Goal: Book appointment/travel/reservation

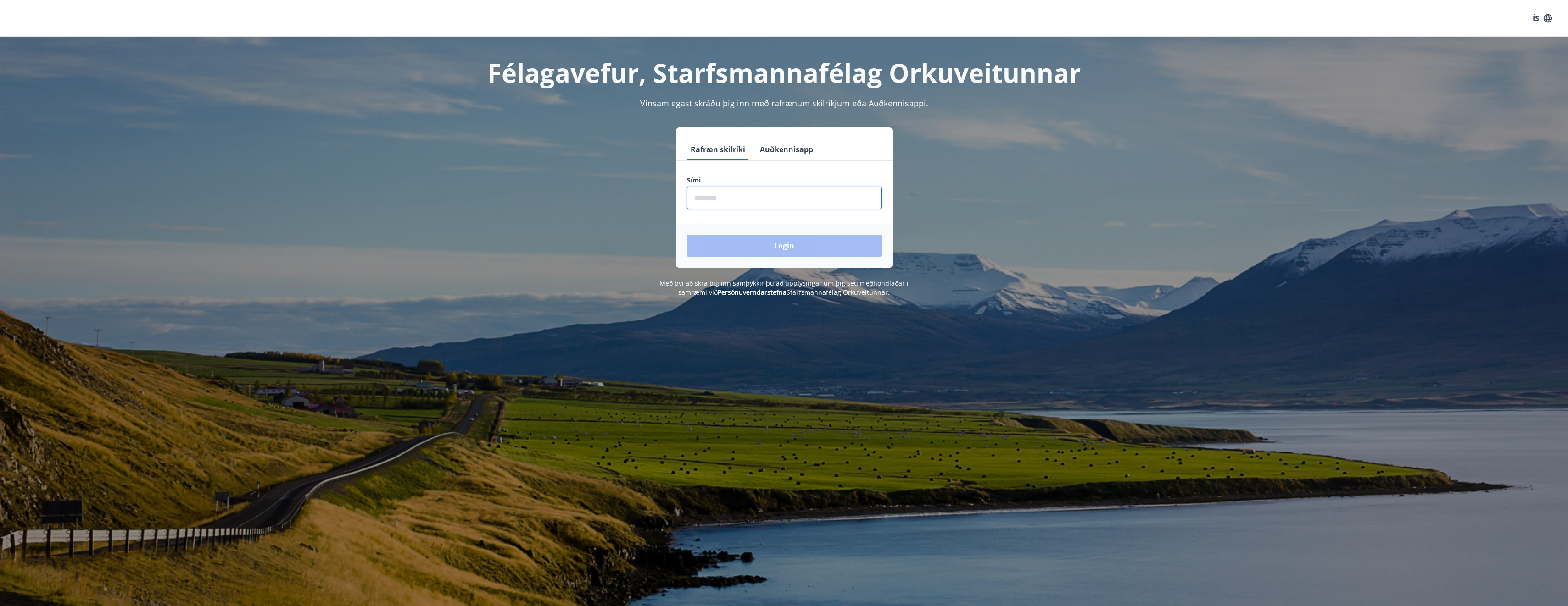
click at [759, 198] on input "phone" at bounding box center [784, 198] width 194 height 22
type input "********"
click at [782, 261] on div "Login" at bounding box center [784, 246] width 217 height 44
click at [780, 247] on button "Login" at bounding box center [784, 245] width 194 height 22
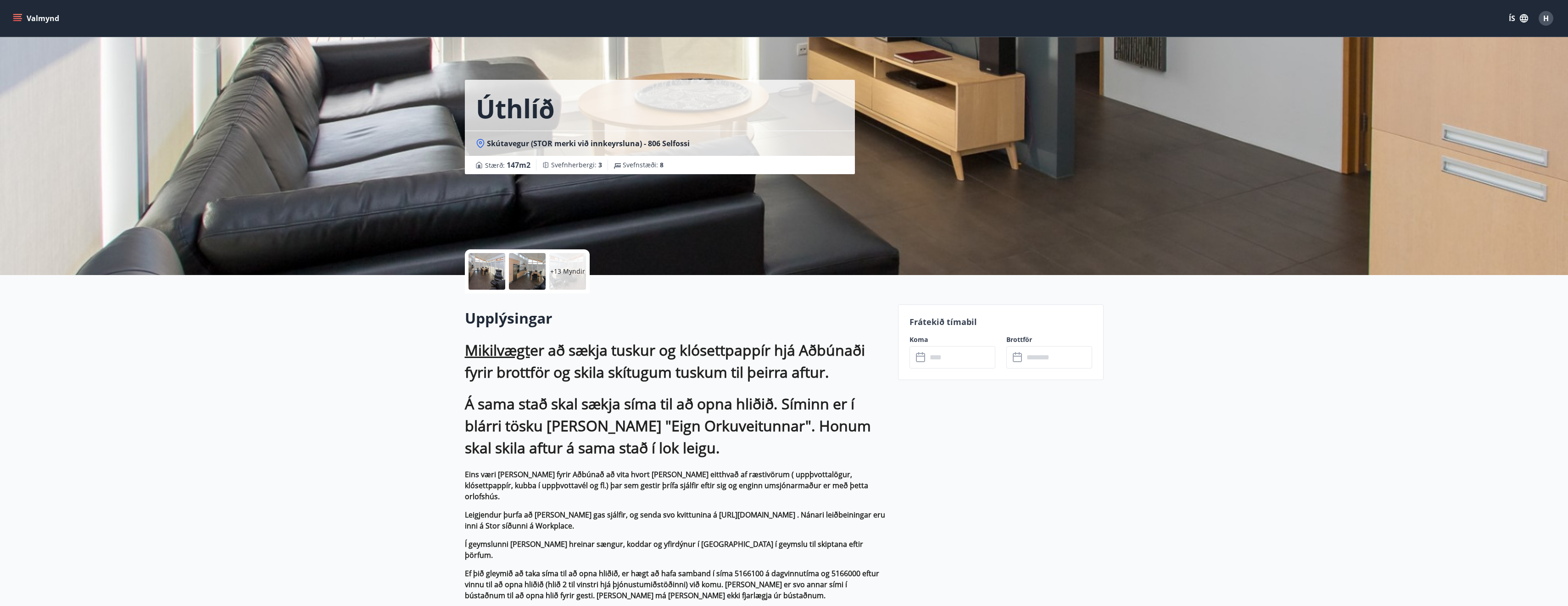
click at [17, 18] on icon "menu" at bounding box center [17, 18] width 9 height 9
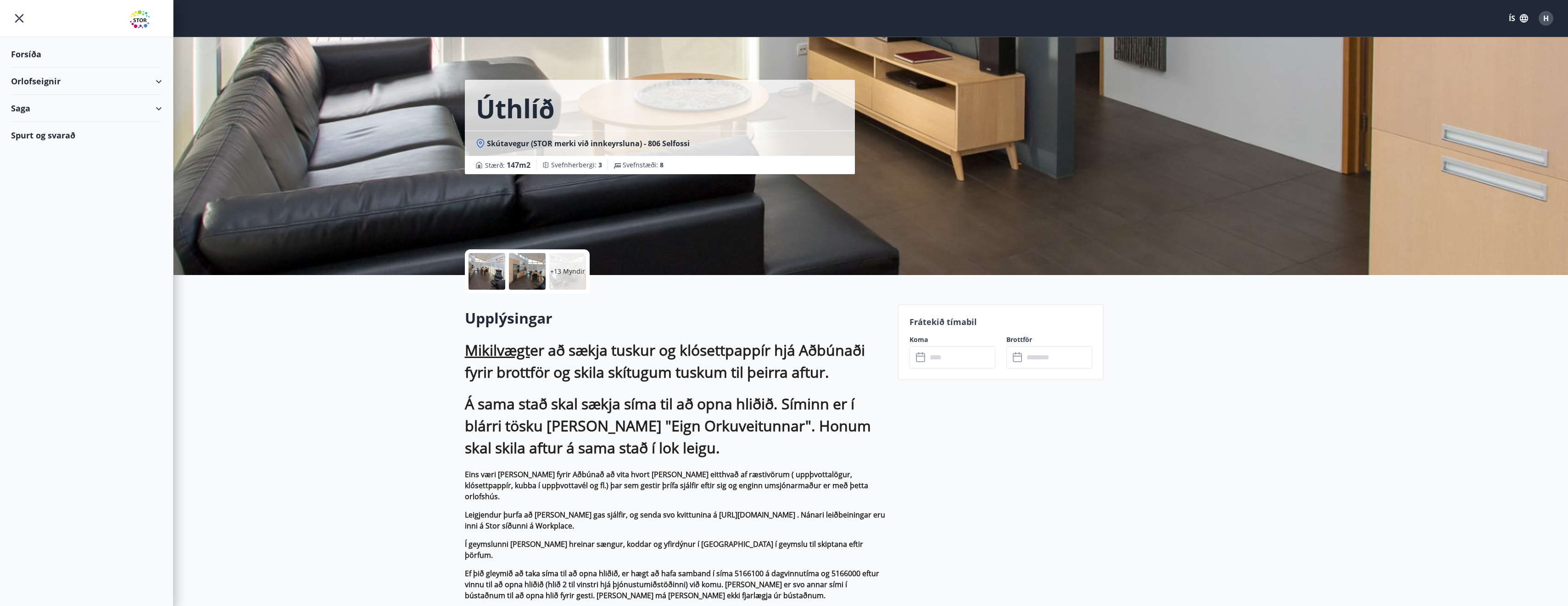
click at [79, 85] on div "Orlofseignir" at bounding box center [86, 81] width 151 height 27
click at [52, 107] on div "Framboð" at bounding box center [87, 104] width 137 height 19
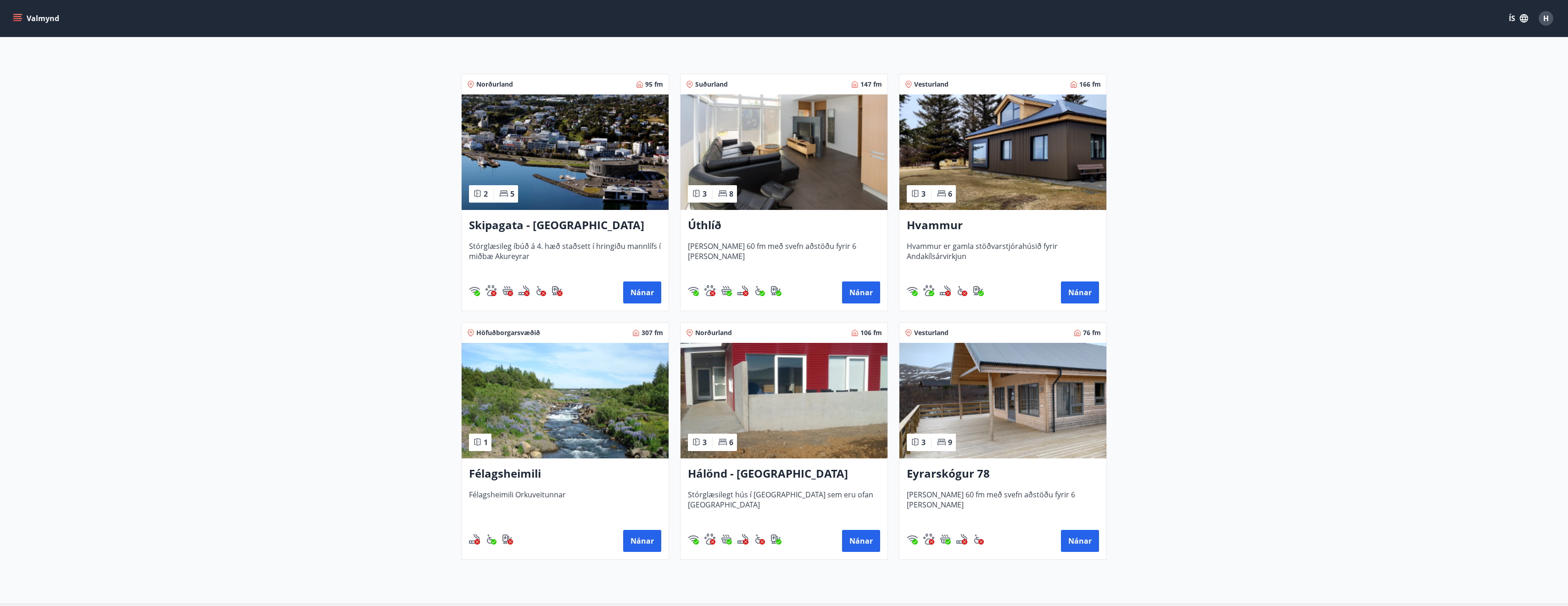
scroll to position [138, 0]
click at [864, 293] on button "Nánar" at bounding box center [860, 291] width 38 height 22
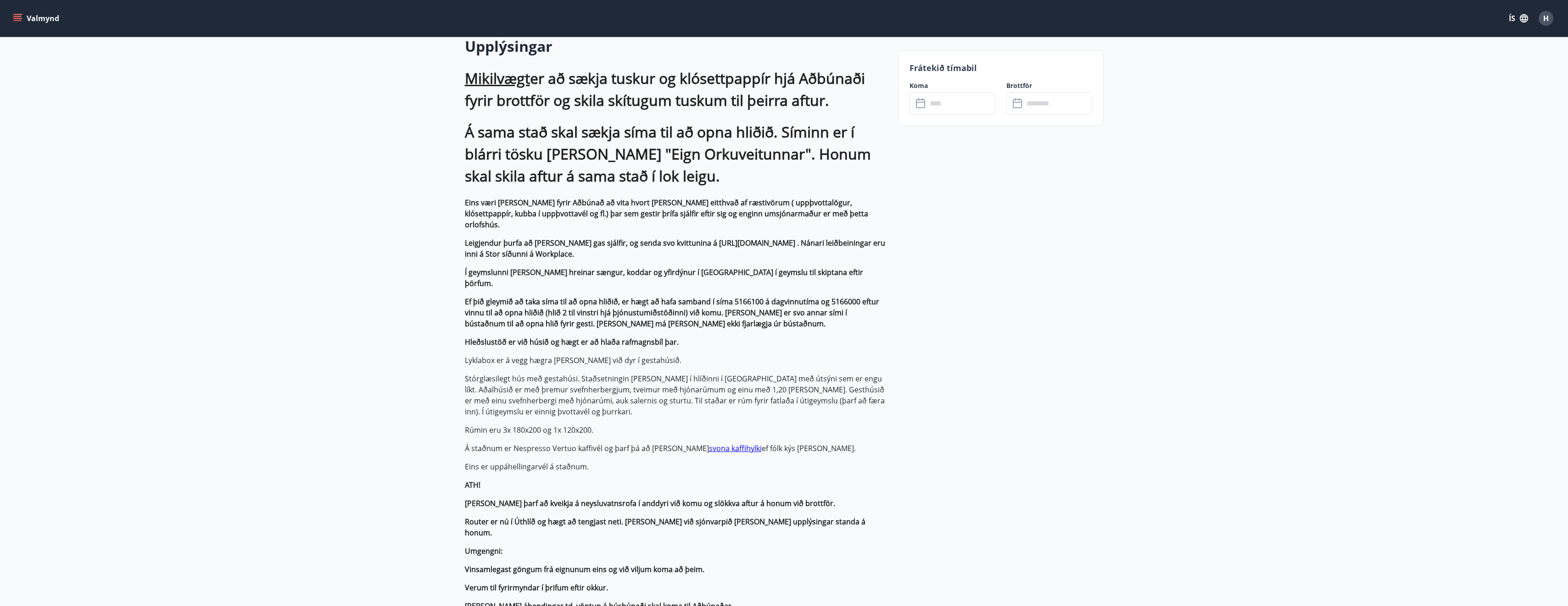
scroll to position [92, 0]
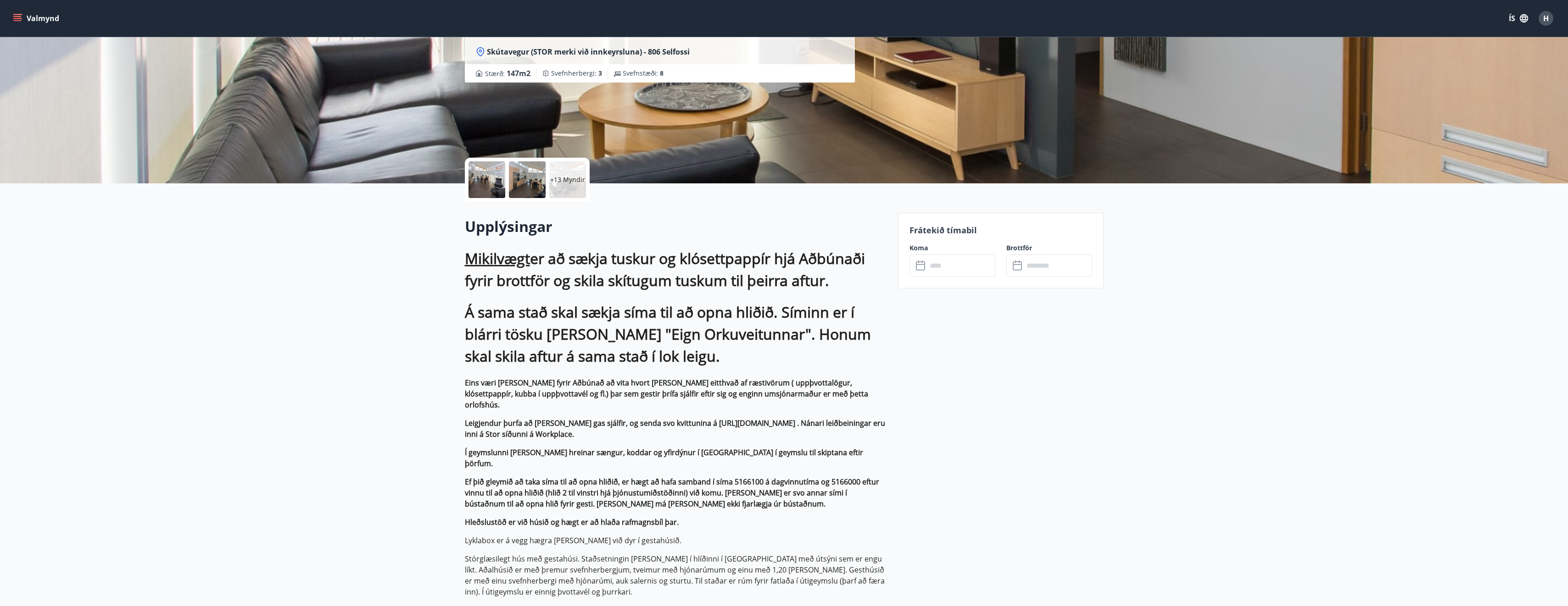
click at [962, 267] on input "text" at bounding box center [961, 265] width 68 height 22
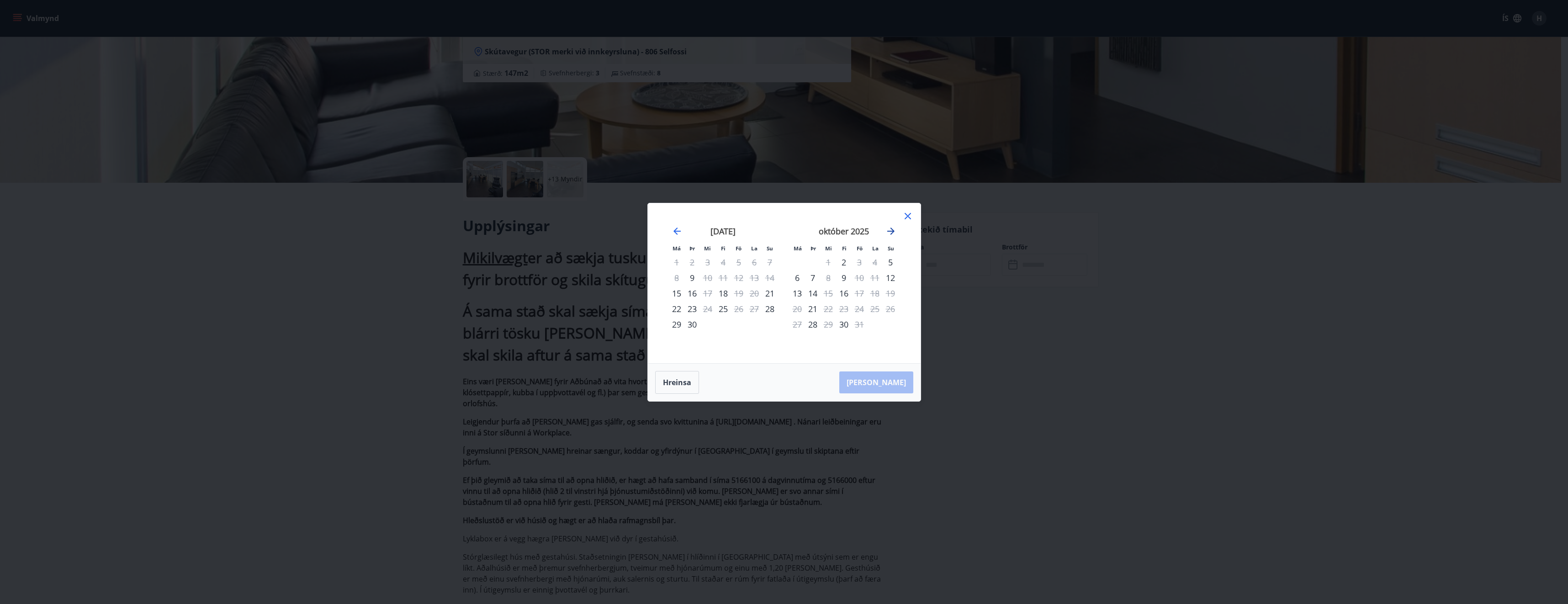
click at [892, 229] on icon "Move forward to switch to the next month." at bounding box center [891, 231] width 7 height 7
drag, startPoint x: 906, startPoint y: 216, endPoint x: 849, endPoint y: 200, distance: 59.2
click at [906, 216] on icon at bounding box center [908, 216] width 11 height 11
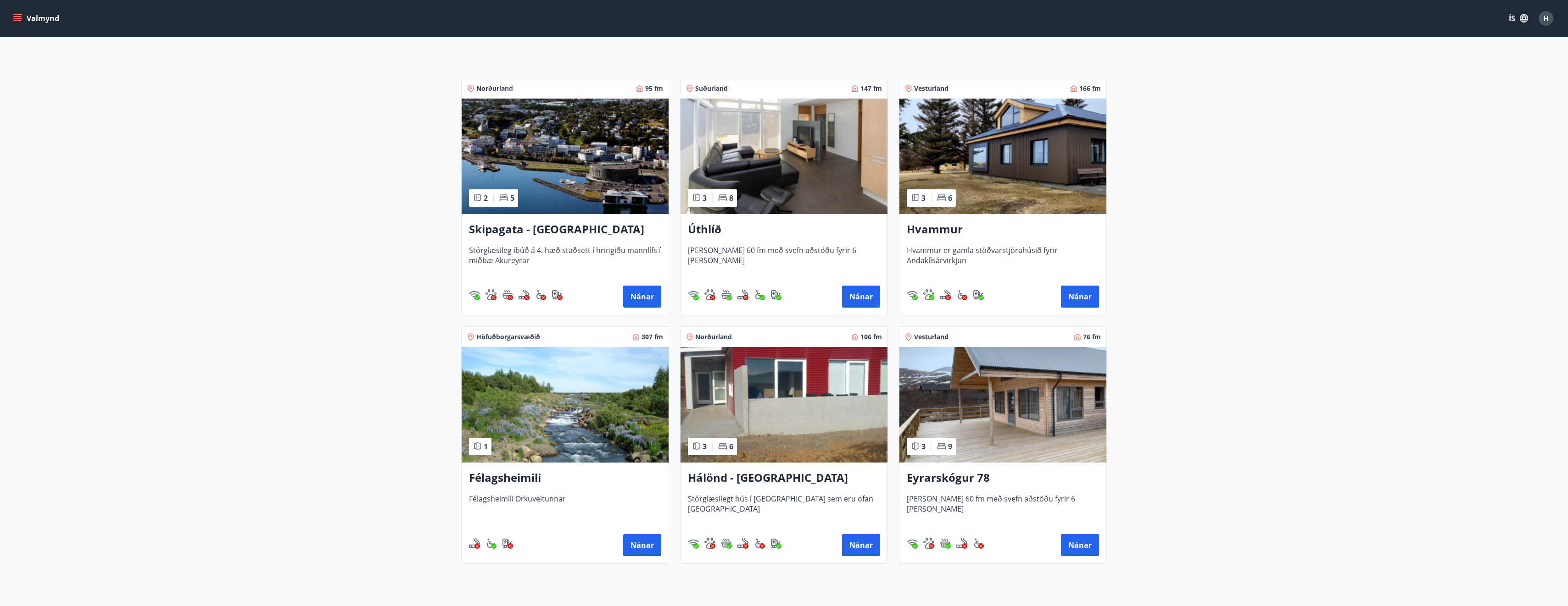
scroll to position [138, 0]
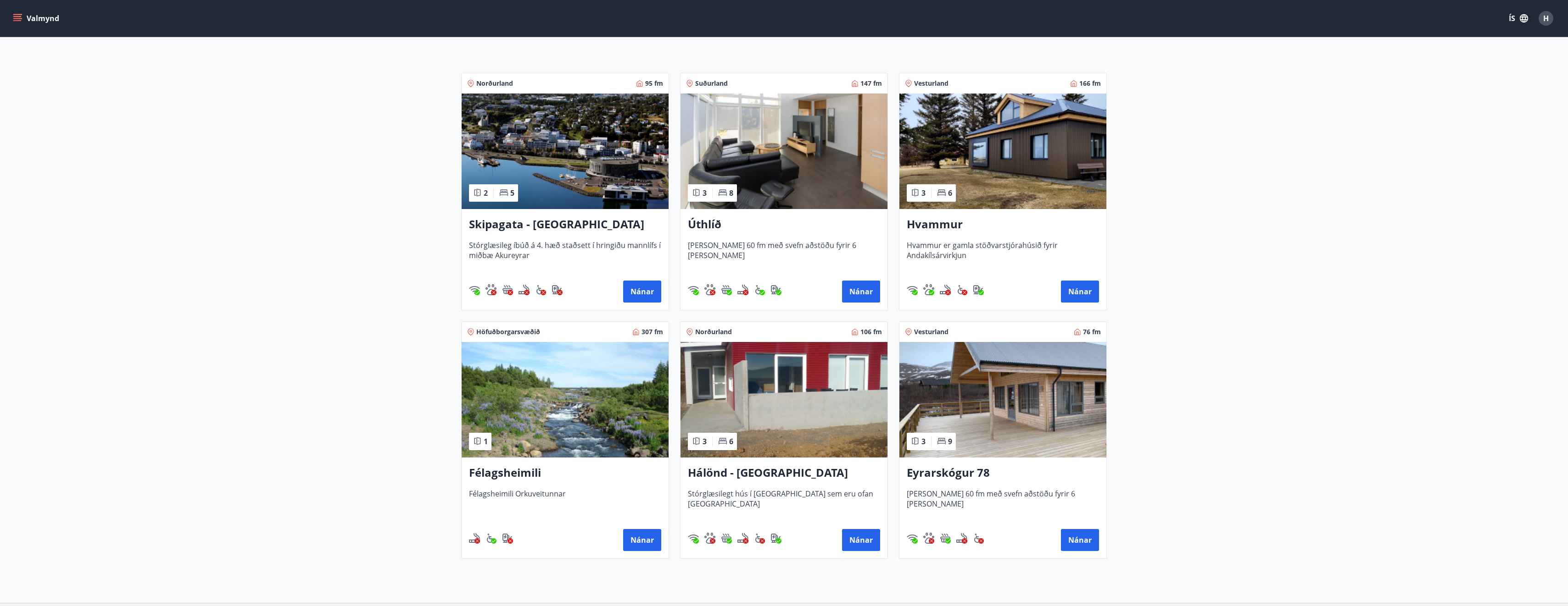
click at [968, 489] on span "Húsið er 60 fm með svefn aðstöðu fyrir 6 manns" at bounding box center [1003, 504] width 192 height 30
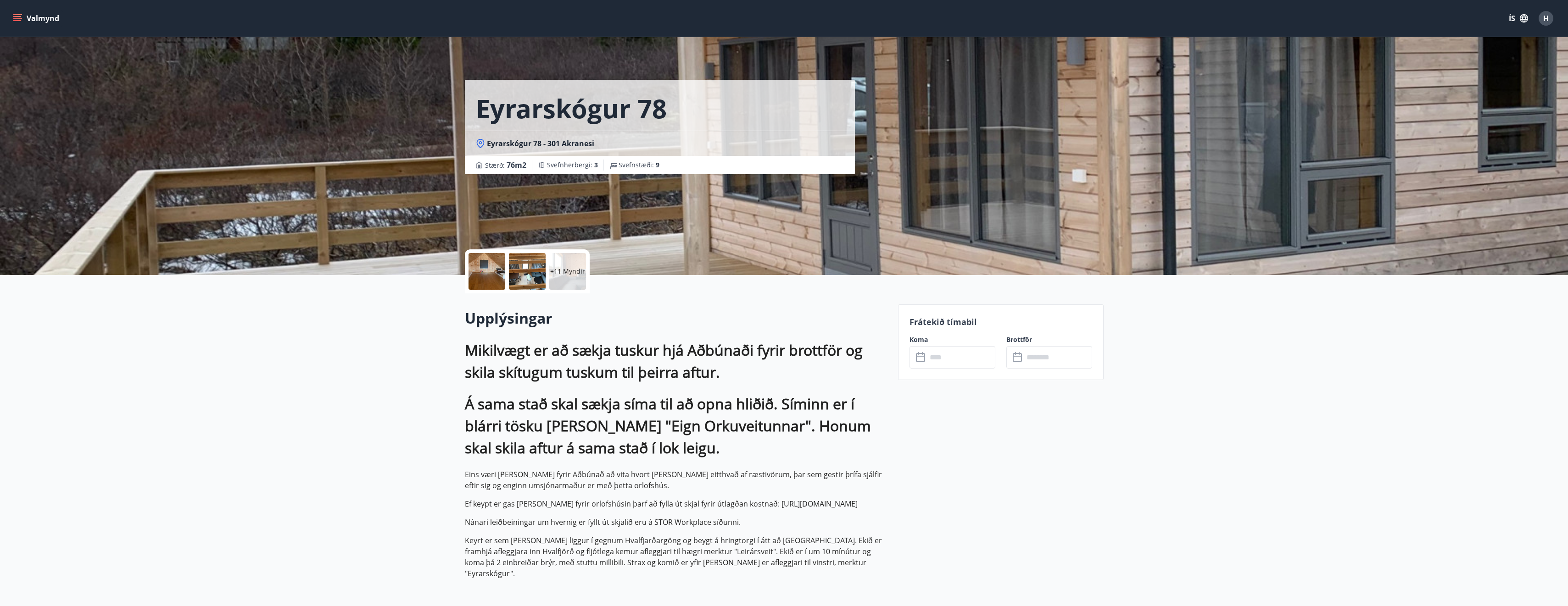
click at [935, 360] on input "text" at bounding box center [961, 357] width 68 height 22
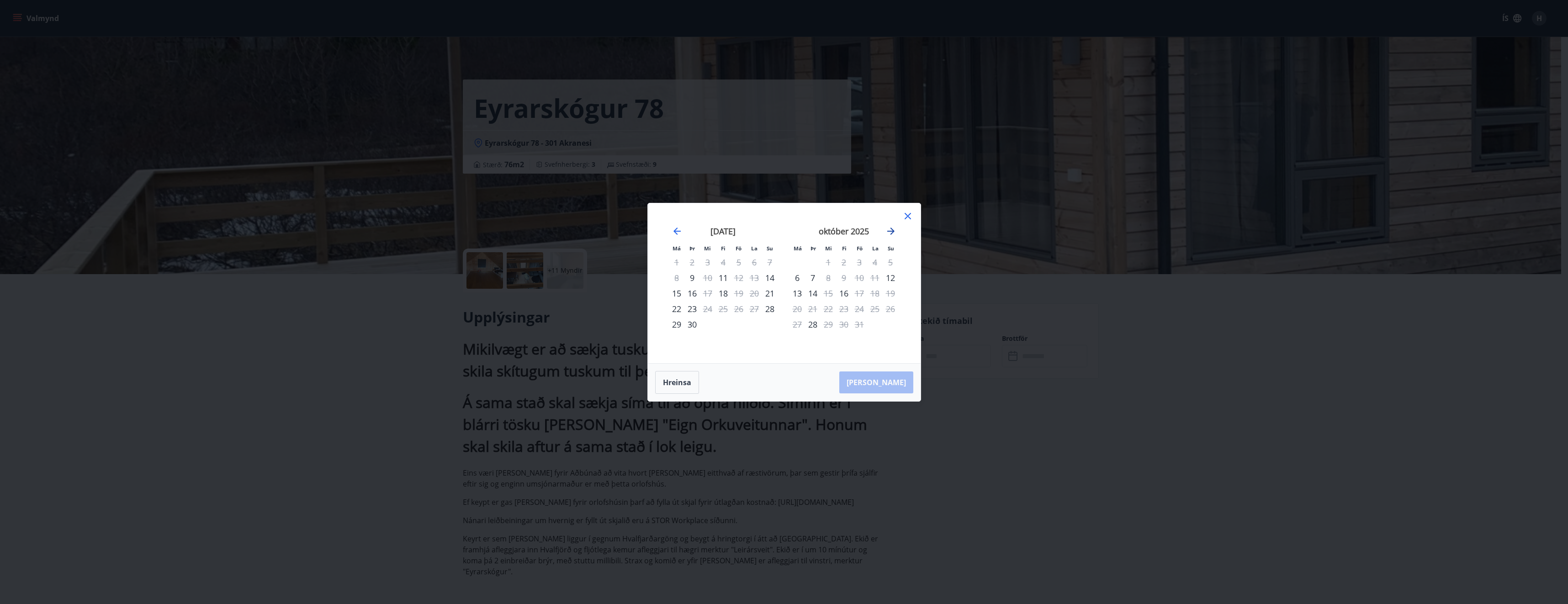
click at [891, 231] on icon "Move forward to switch to the next month." at bounding box center [891, 231] width 11 height 11
click at [894, 233] on icon "Move forward to switch to the next month." at bounding box center [891, 231] width 11 height 11
click at [892, 228] on icon "Move forward to switch to the next month." at bounding box center [891, 231] width 11 height 11
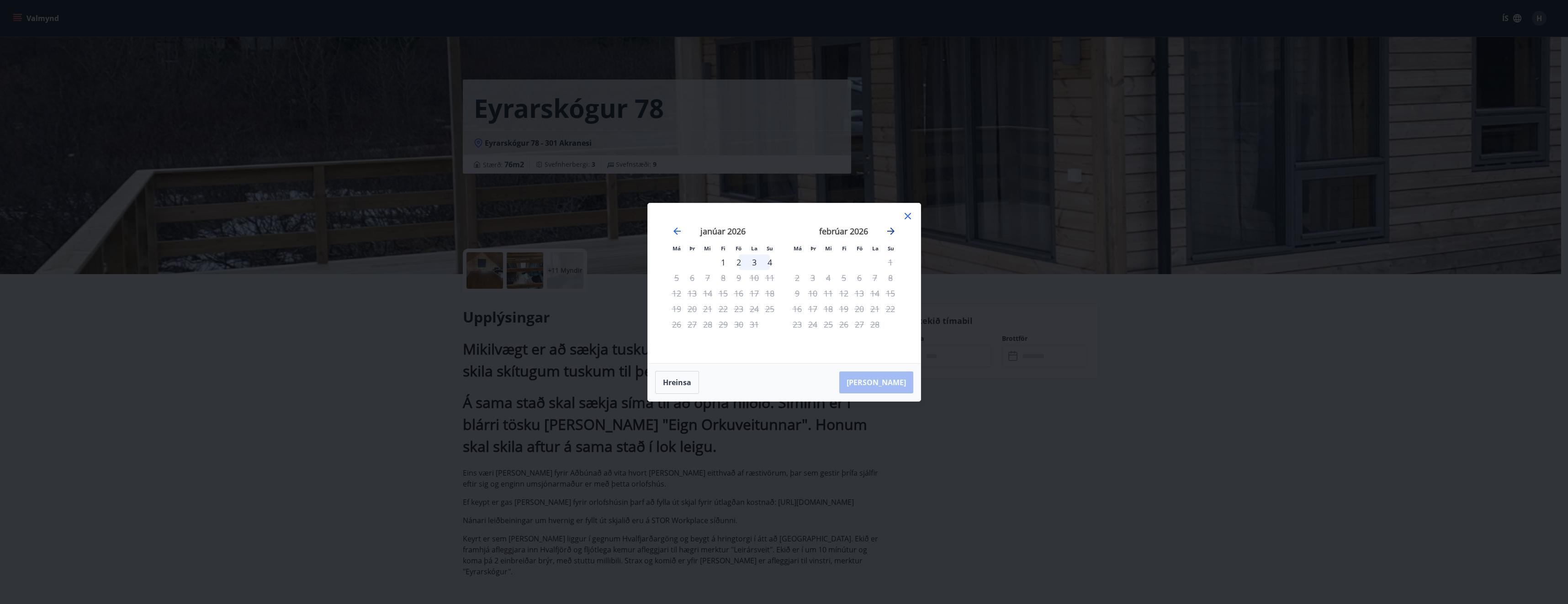
click at [893, 230] on icon "Move forward to switch to the next month." at bounding box center [891, 231] width 7 height 7
click at [892, 231] on icon "Move forward to switch to the next month." at bounding box center [891, 231] width 7 height 7
click at [891, 232] on icon "Move forward to switch to the next month." at bounding box center [891, 231] width 11 height 11
click at [891, 232] on icon "Move forward to switch to the next month." at bounding box center [891, 231] width 11 height 11
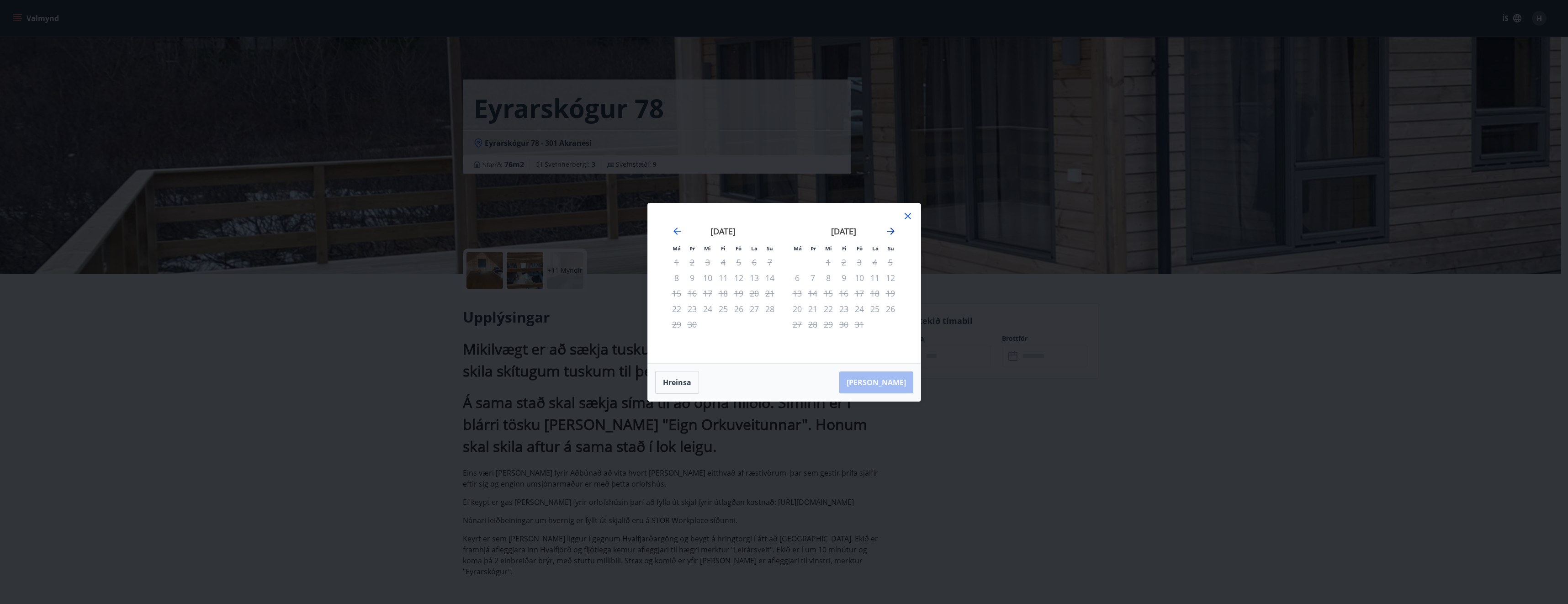
click at [891, 232] on icon "Move forward to switch to the next month." at bounding box center [891, 231] width 11 height 11
click at [676, 230] on icon "Move backward to switch to the previous month." at bounding box center [677, 231] width 11 height 11
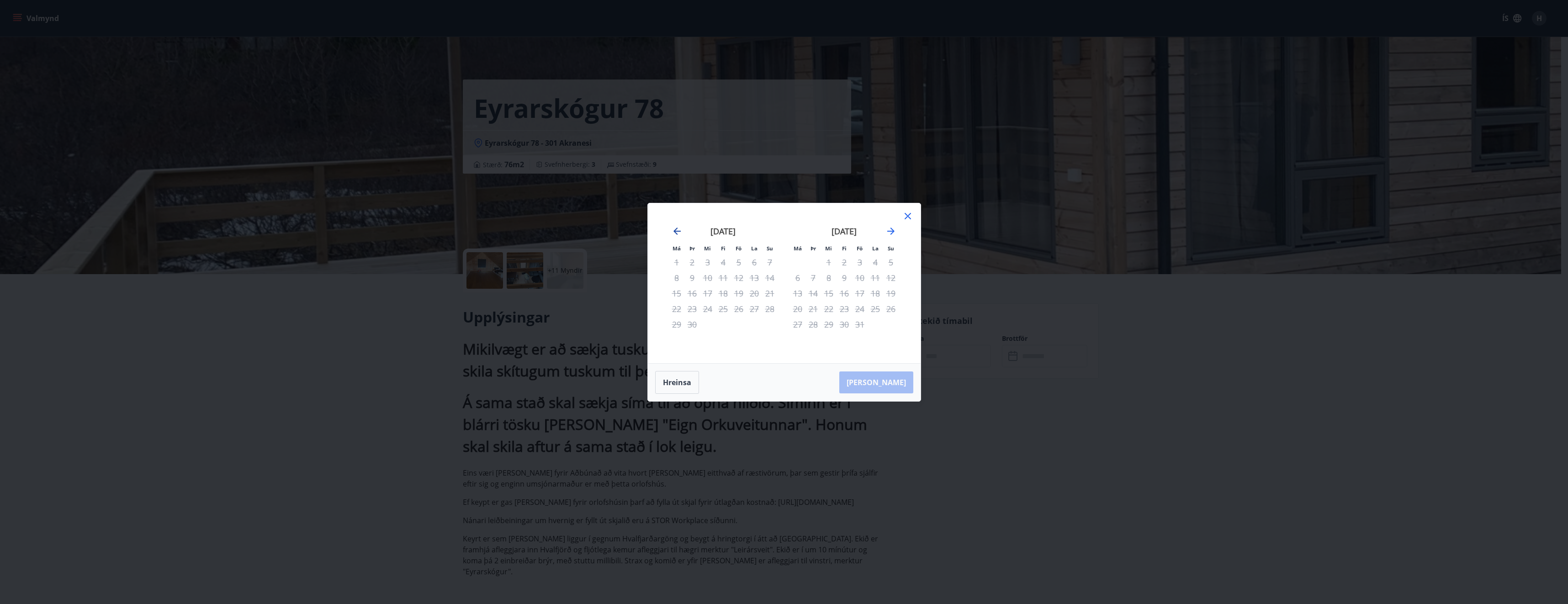
click at [676, 230] on icon "Move backward to switch to the previous month." at bounding box center [677, 231] width 11 height 11
click at [676, 231] on icon "Move backward to switch to the previous month." at bounding box center [677, 231] width 11 height 11
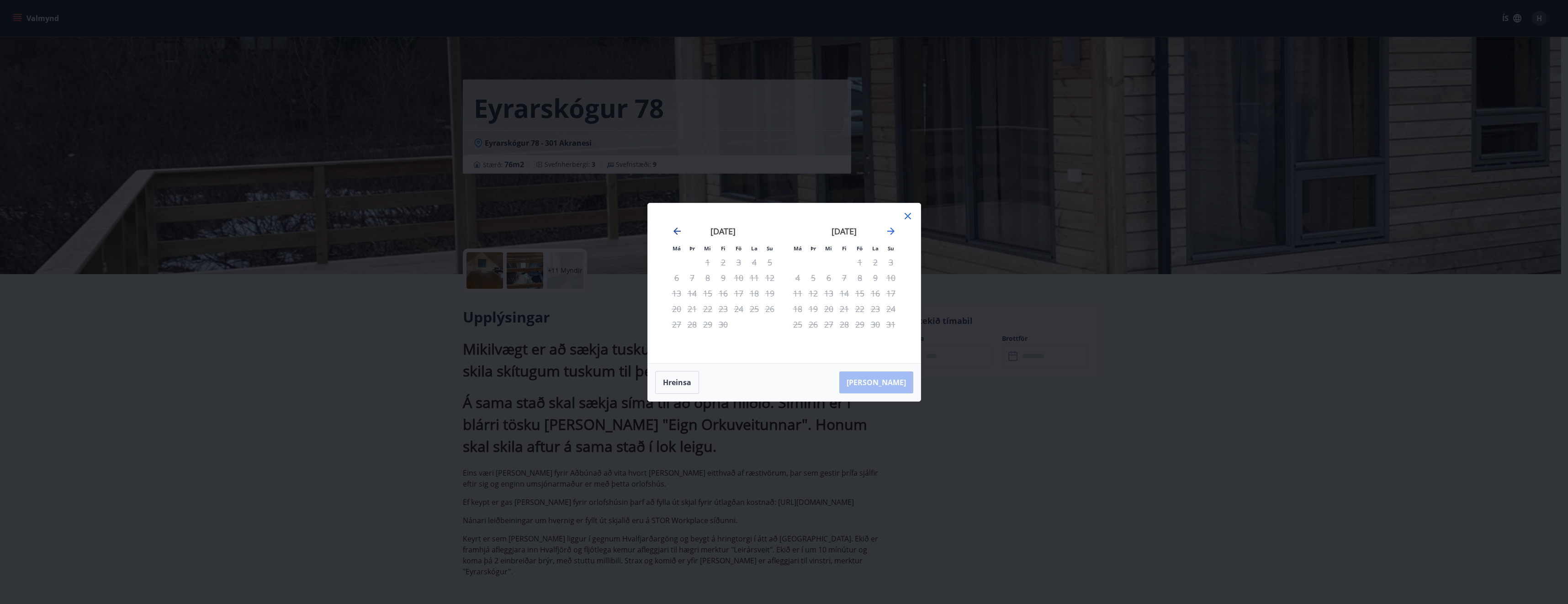
click at [676, 232] on icon "Move backward to switch to the previous month." at bounding box center [677, 231] width 11 height 11
click at [908, 216] on icon at bounding box center [907, 216] width 1 height 1
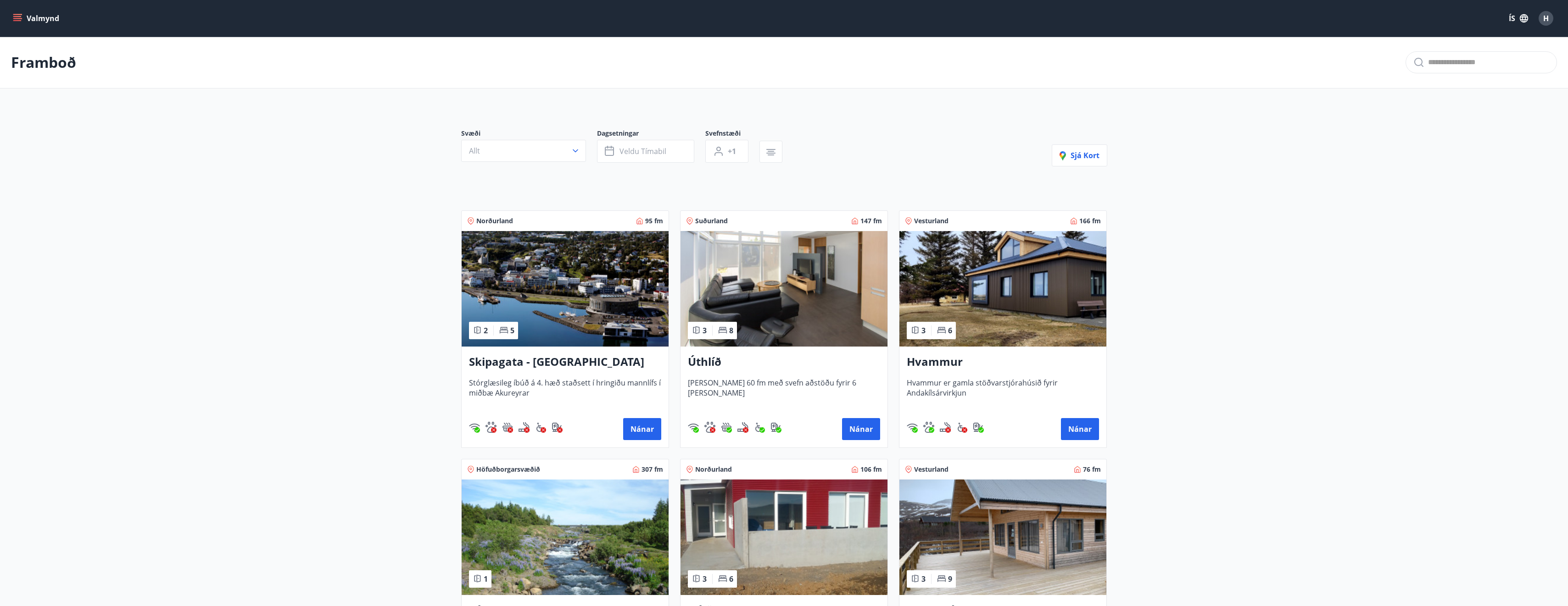
click at [20, 21] on icon "menu" at bounding box center [17, 18] width 9 height 9
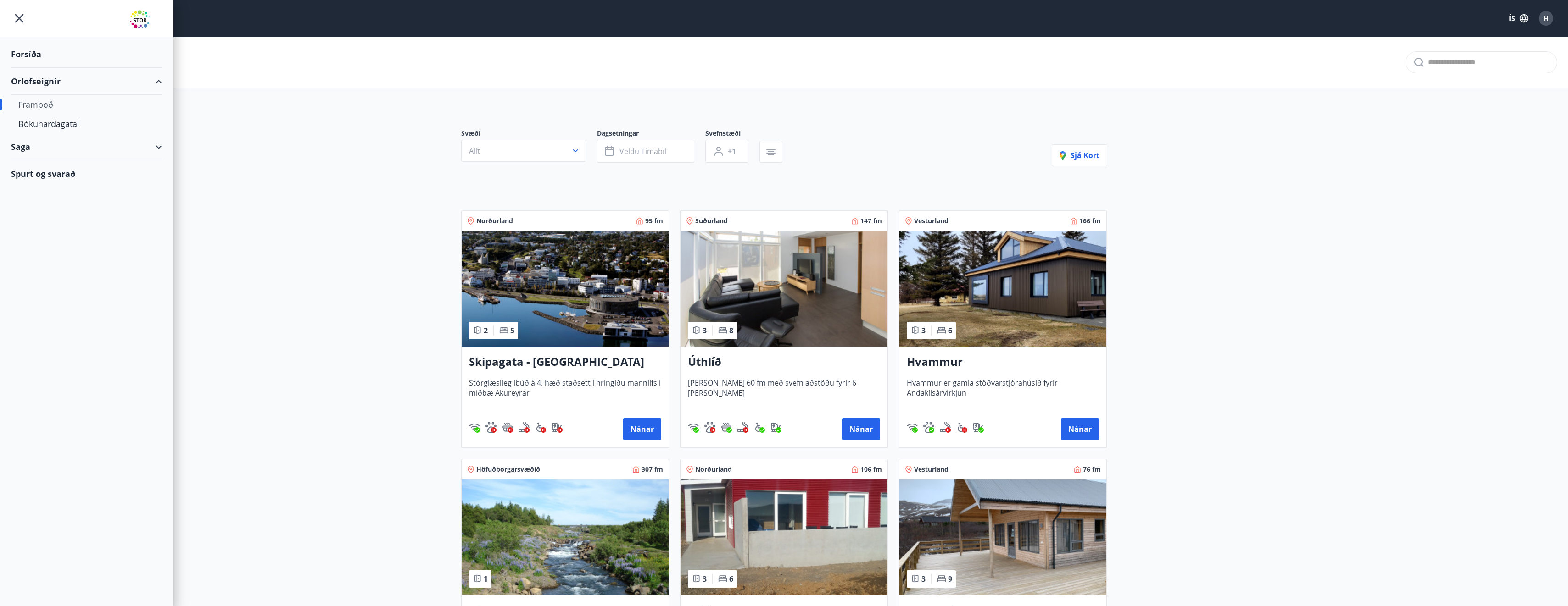
click at [43, 105] on div "Framboð" at bounding box center [87, 104] width 137 height 19
